Goal: Navigation & Orientation: Find specific page/section

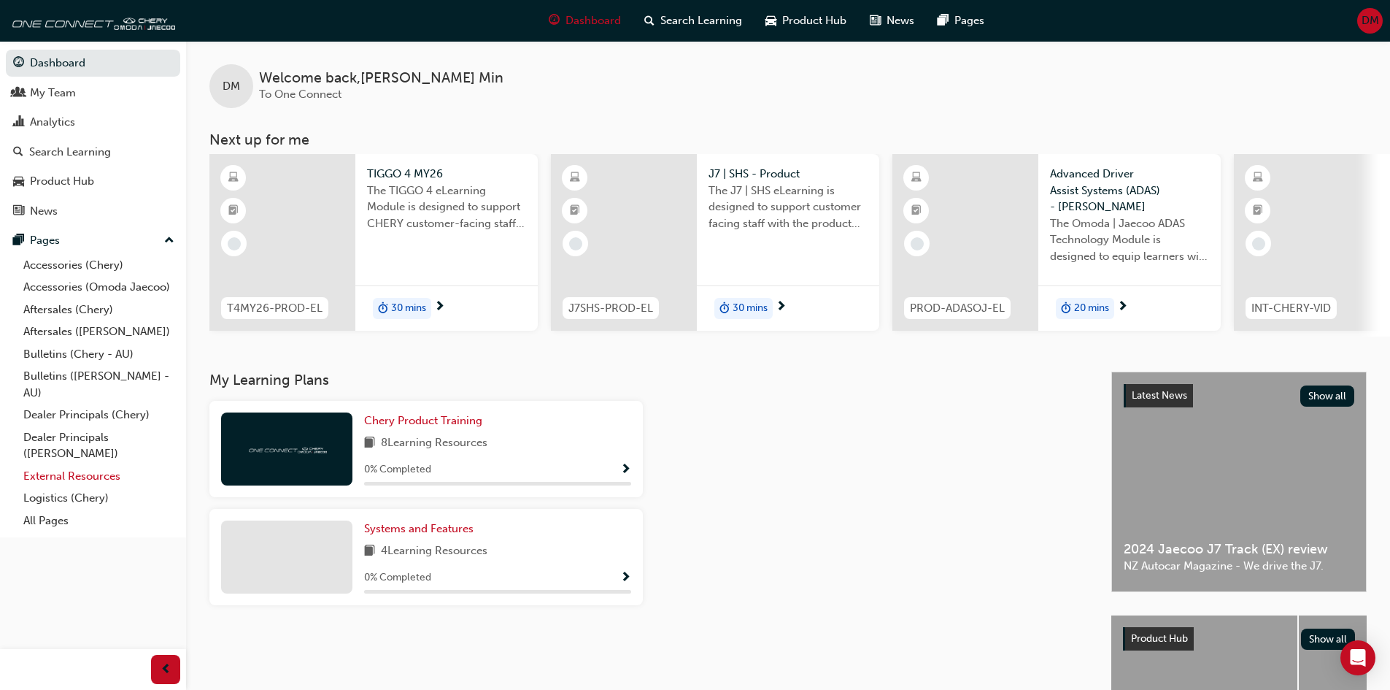
click at [88, 474] on link "External Resources" at bounding box center [99, 476] width 163 height 23
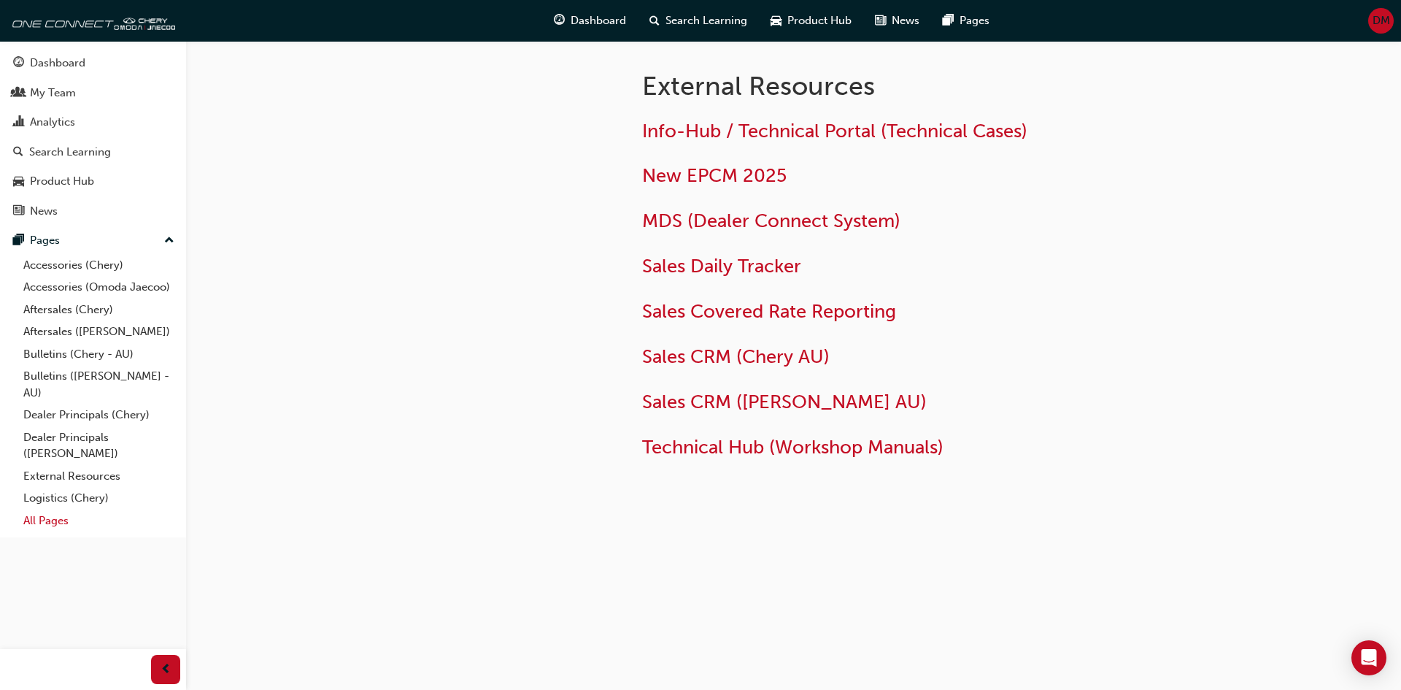
click at [48, 524] on link "All Pages" at bounding box center [99, 520] width 163 height 23
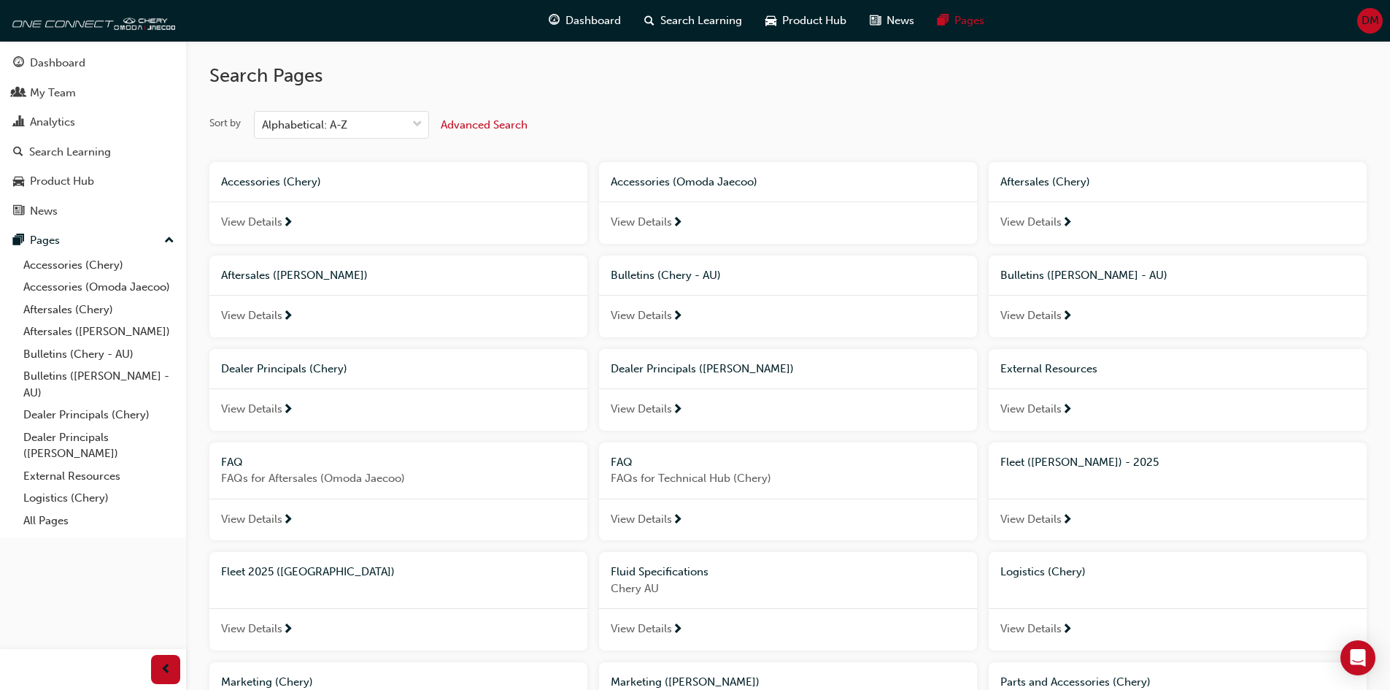
click at [1041, 371] on span "External Resources" at bounding box center [1049, 368] width 97 height 13
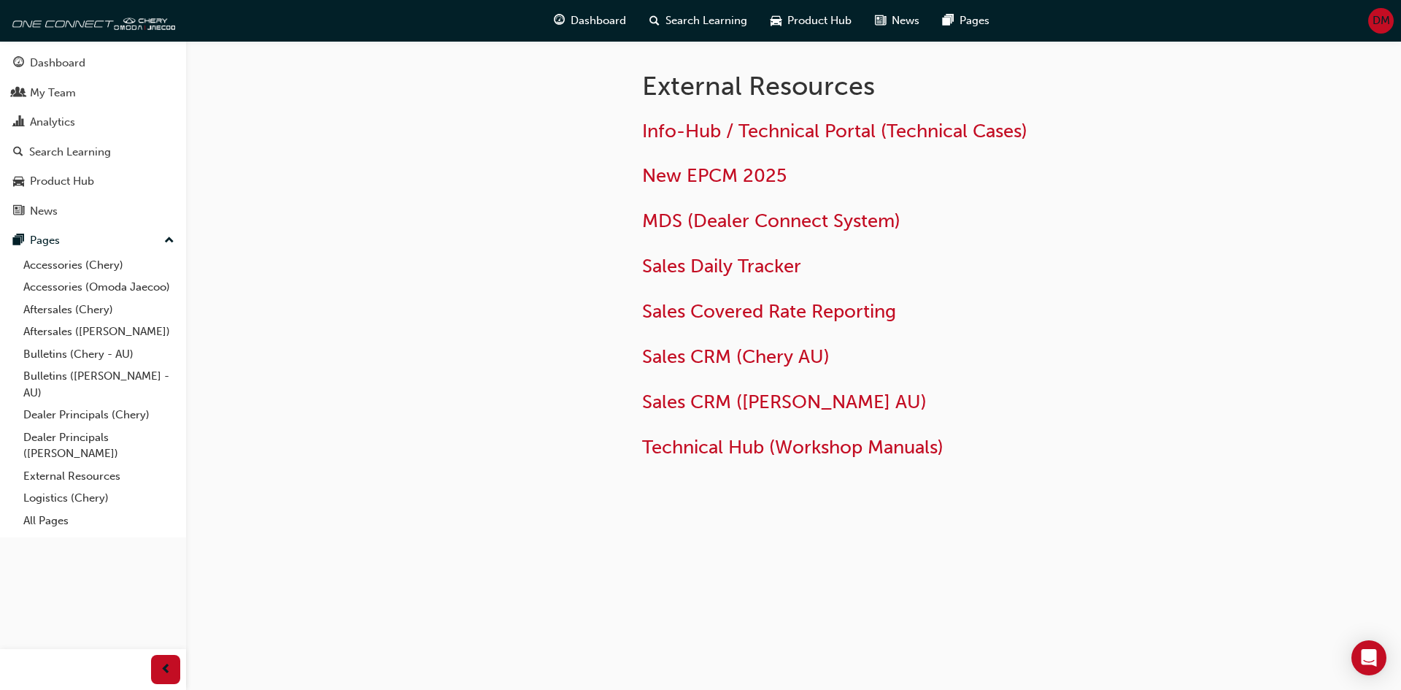
click at [542, 258] on div at bounding box center [487, 284] width 263 height 487
